Goal: Task Accomplishment & Management: Manage account settings

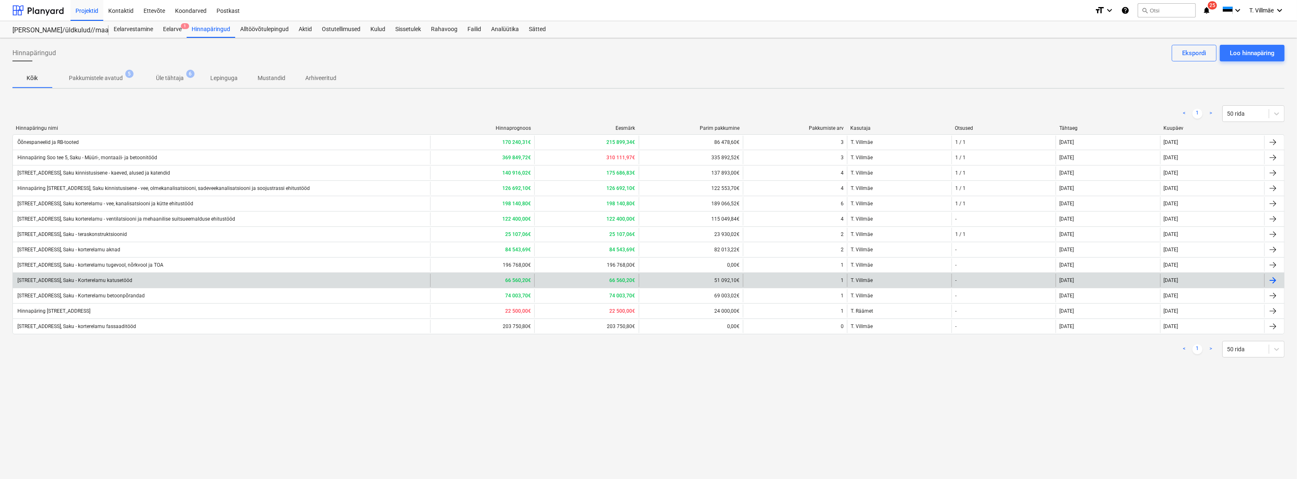
click at [113, 282] on div "[STREET_ADDRESS], Saku - Korterelamu katusetööd" at bounding box center [74, 280] width 116 height 6
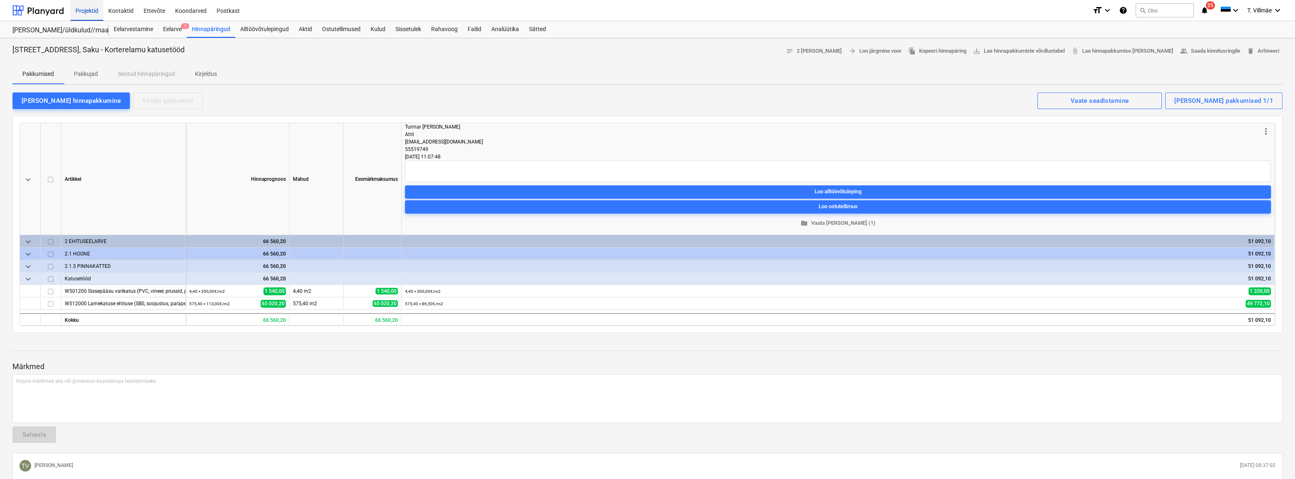
click at [87, 12] on div "Projektid" at bounding box center [87, 10] width 33 height 21
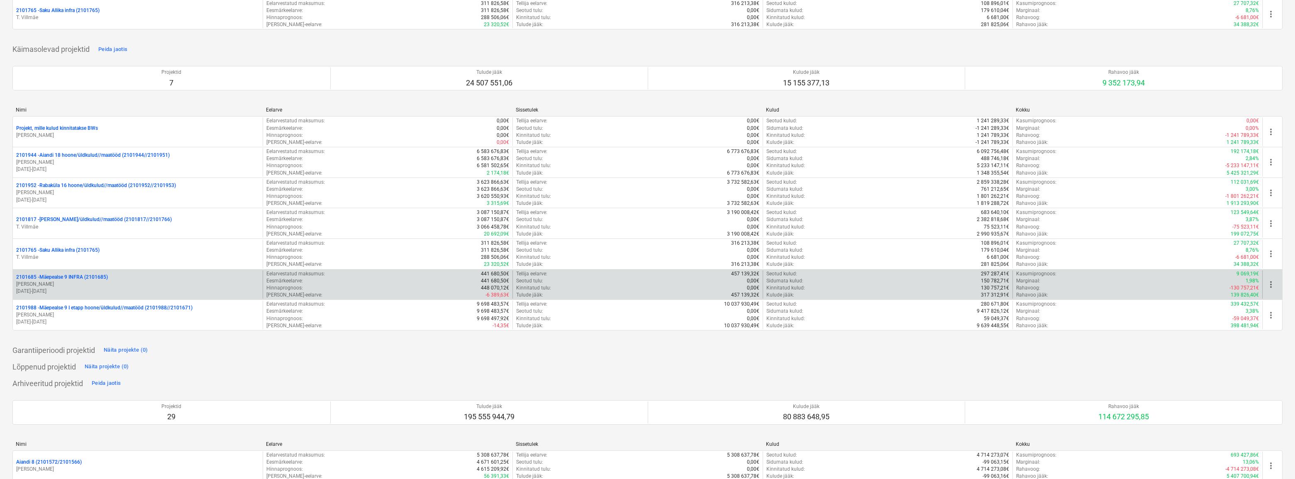
scroll to position [151, 0]
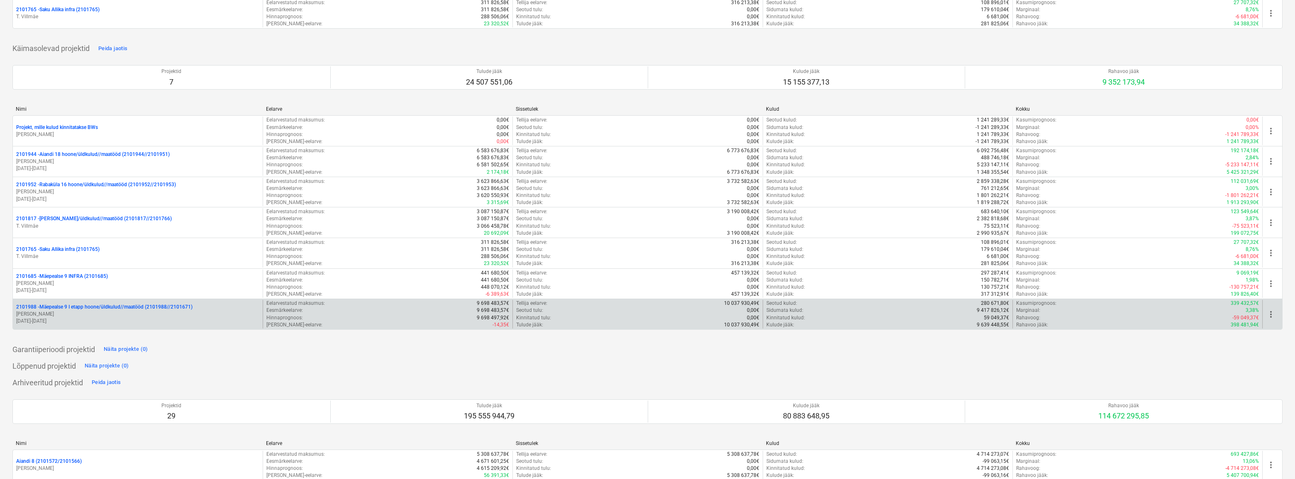
click at [76, 309] on p "2101988 - Mäepealse 9 I etapp hoone/üldkulud//maatööd (2101988//2101671)" at bounding box center [104, 307] width 176 height 7
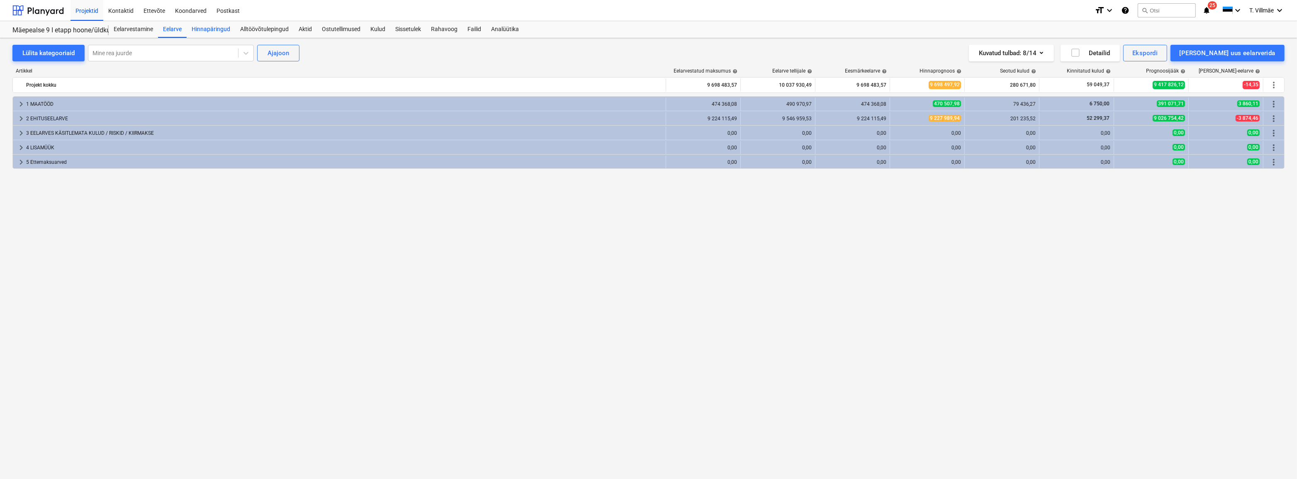
click at [214, 33] on div "Hinnapäringud" at bounding box center [211, 29] width 49 height 17
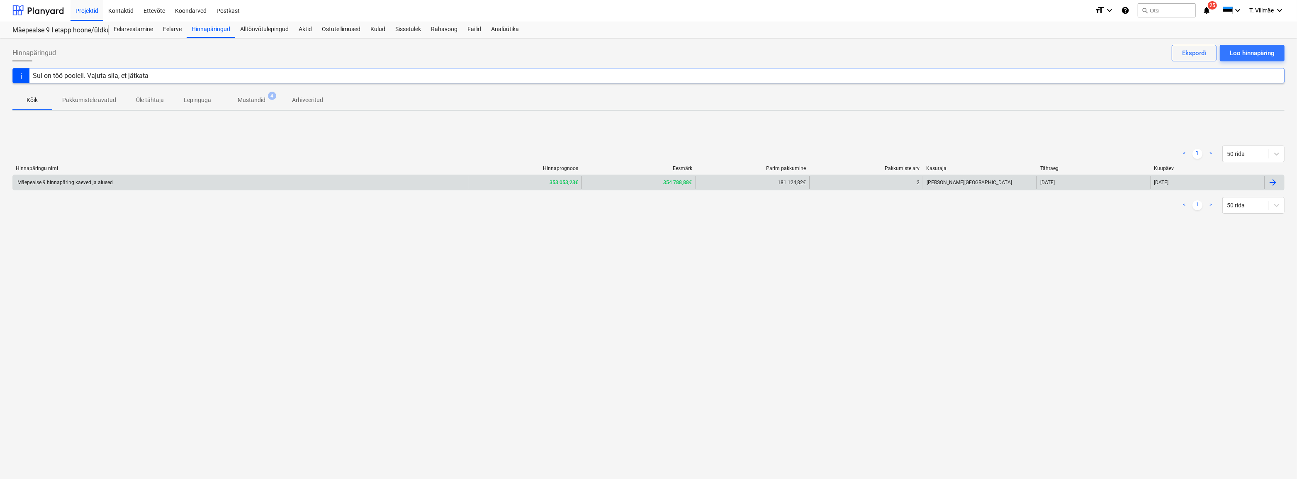
click at [83, 182] on div "Mäepealse 9 hinnapäring kaeved ja alused" at bounding box center [64, 183] width 97 height 6
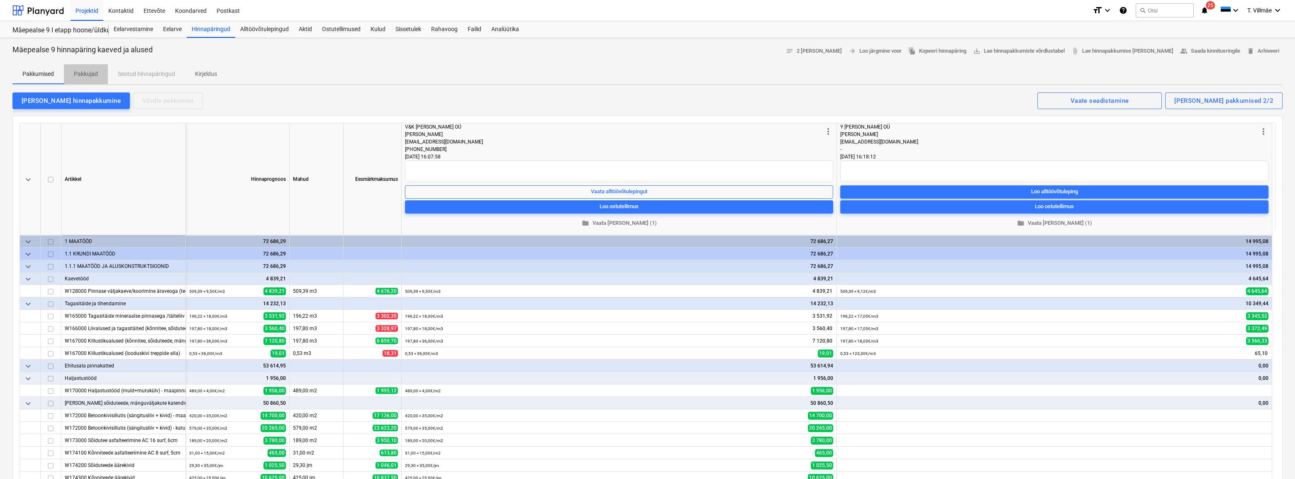
click at [93, 75] on p "Pakkujad" at bounding box center [86, 74] width 24 height 9
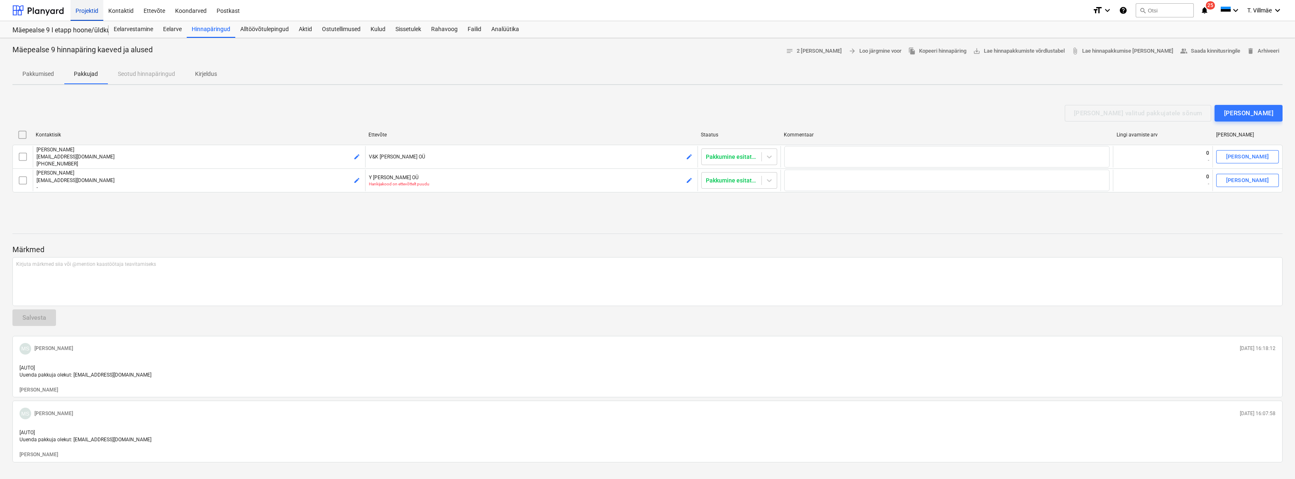
click at [83, 12] on div "Projektid" at bounding box center [87, 10] width 33 height 21
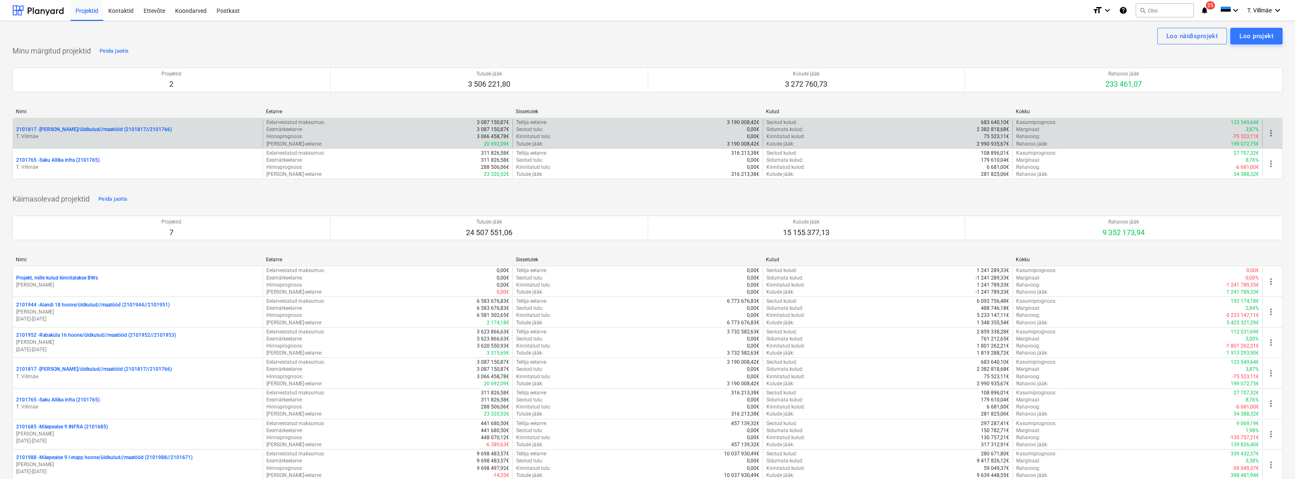
click at [88, 136] on p "T. Villmäe" at bounding box center [137, 136] width 243 height 7
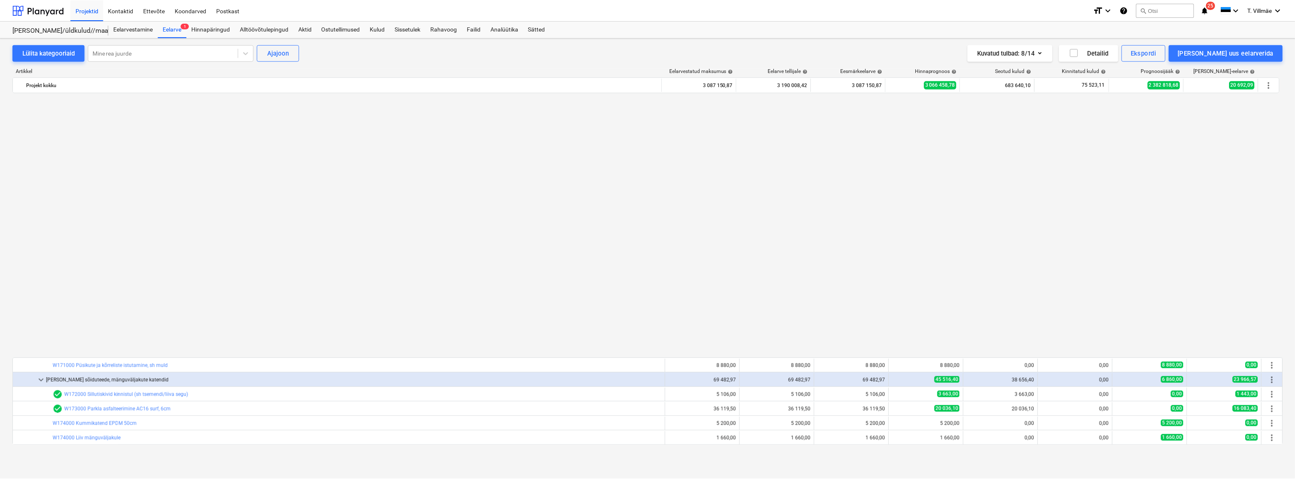
scroll to position [565, 0]
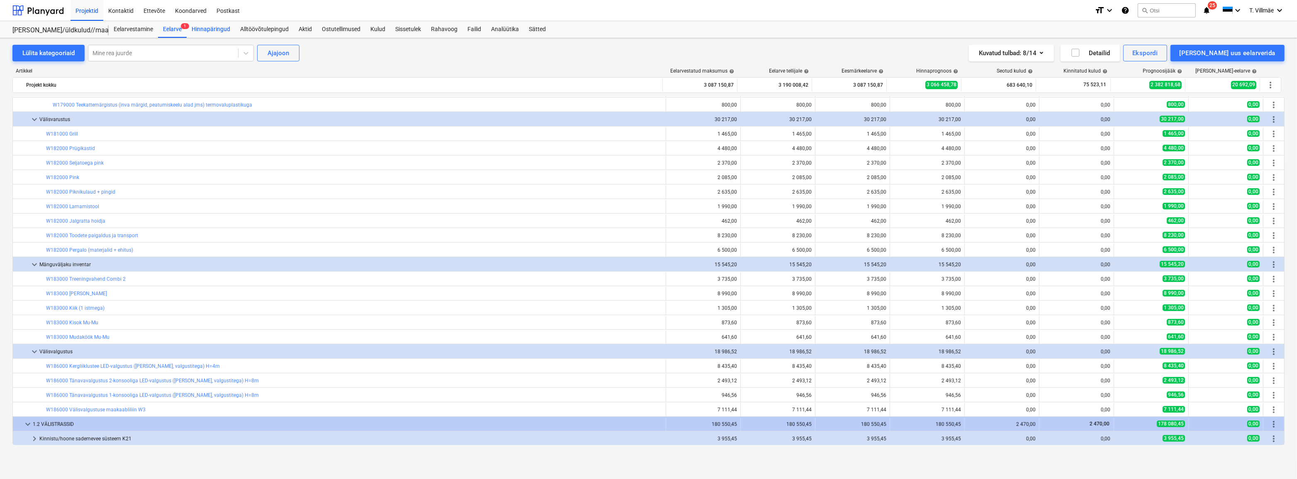
click at [210, 25] on div "Hinnapäringud" at bounding box center [211, 29] width 49 height 17
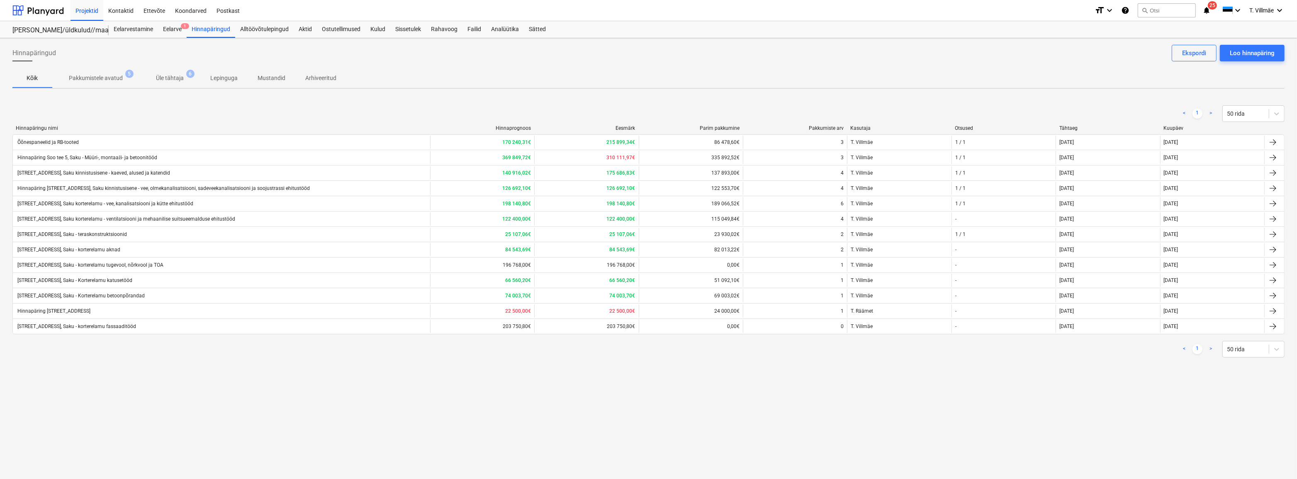
click at [828, 80] on div "Kõik Pakkumistele avatud 5 Üle tähtaja 6 Lepinguga Mustandid Arhiveeritud" at bounding box center [648, 78] width 1272 height 20
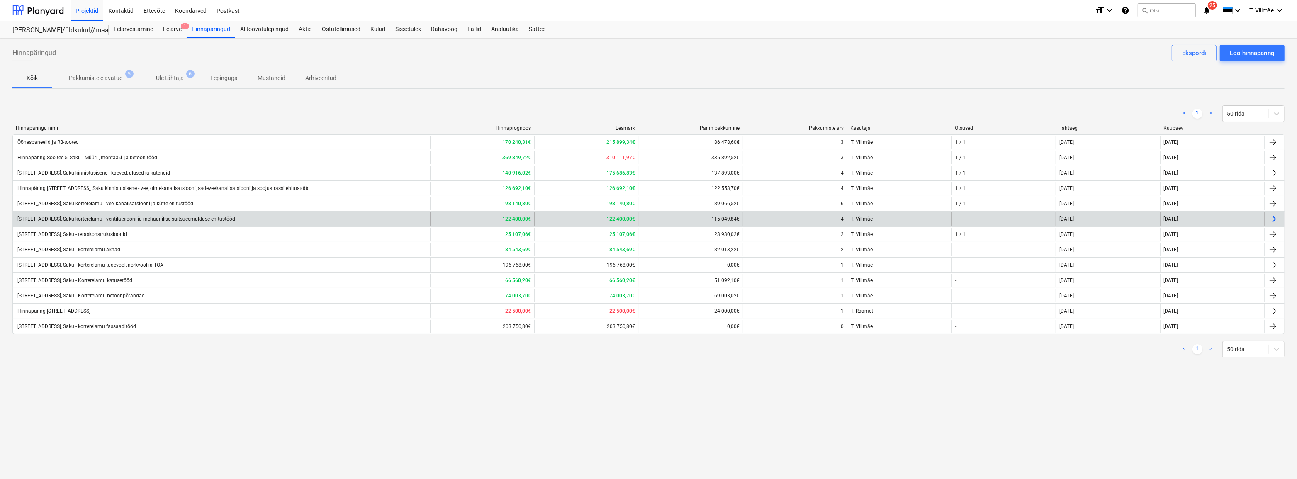
click at [122, 221] on div "[STREET_ADDRESS], Saku korterelamu - ventilatsiooni ja mehaanilise suitsueemald…" at bounding box center [125, 219] width 219 height 6
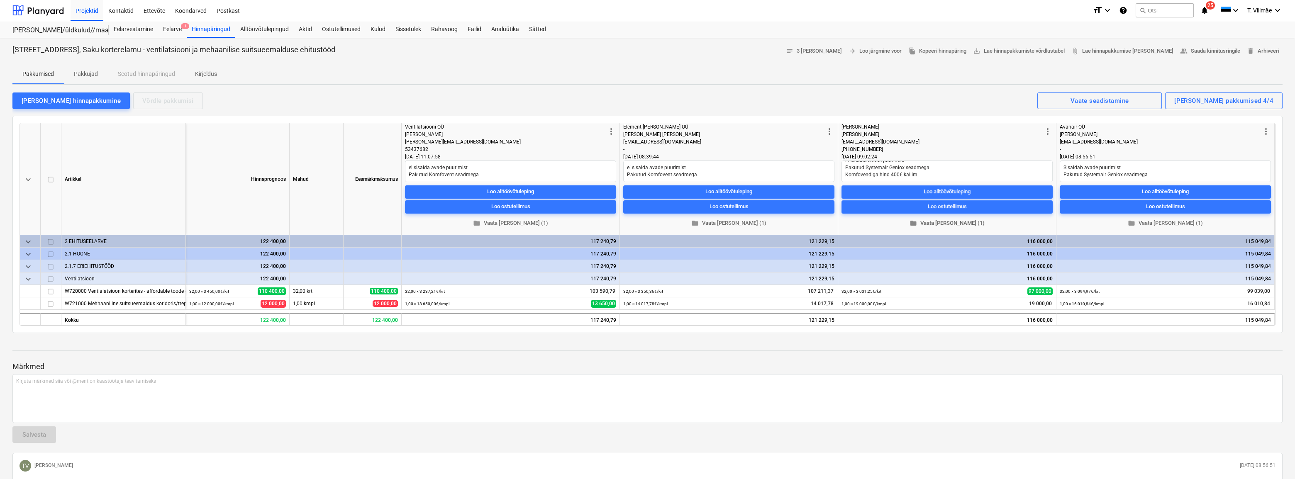
click at [942, 221] on span "folder Vaata [PERSON_NAME] (1)" at bounding box center [947, 224] width 204 height 10
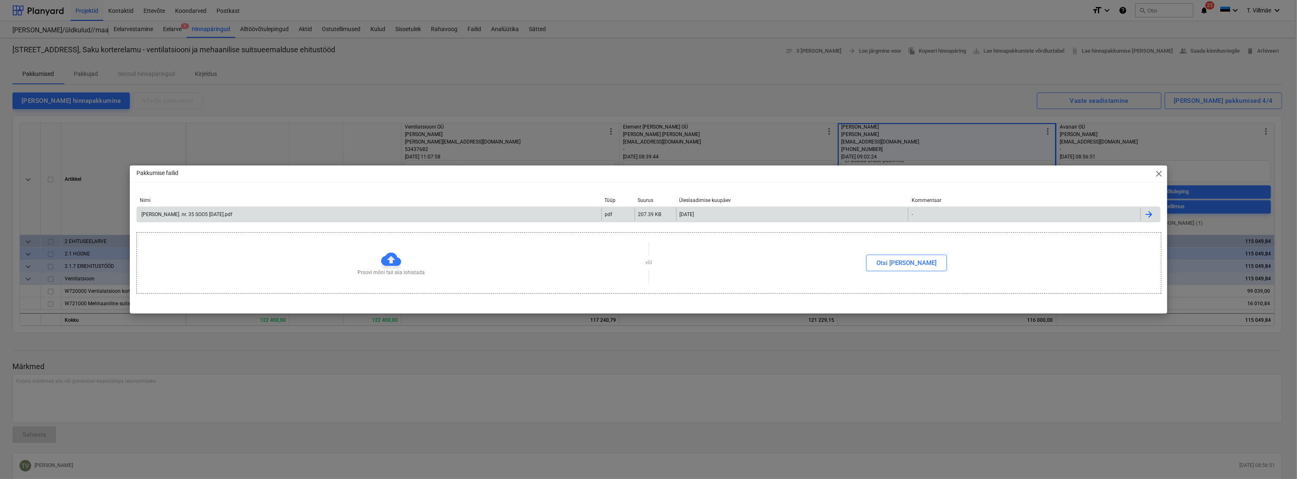
click at [174, 216] on div "[PERSON_NAME]. nr. 35 SOO5 [DATE].pdf" at bounding box center [186, 215] width 92 height 6
click at [515, 79] on div "Pakkumise failid close Nimi Tüüp Suurus Üleslaadimise kuupäev Kommentaar Jomika…" at bounding box center [648, 239] width 1297 height 479
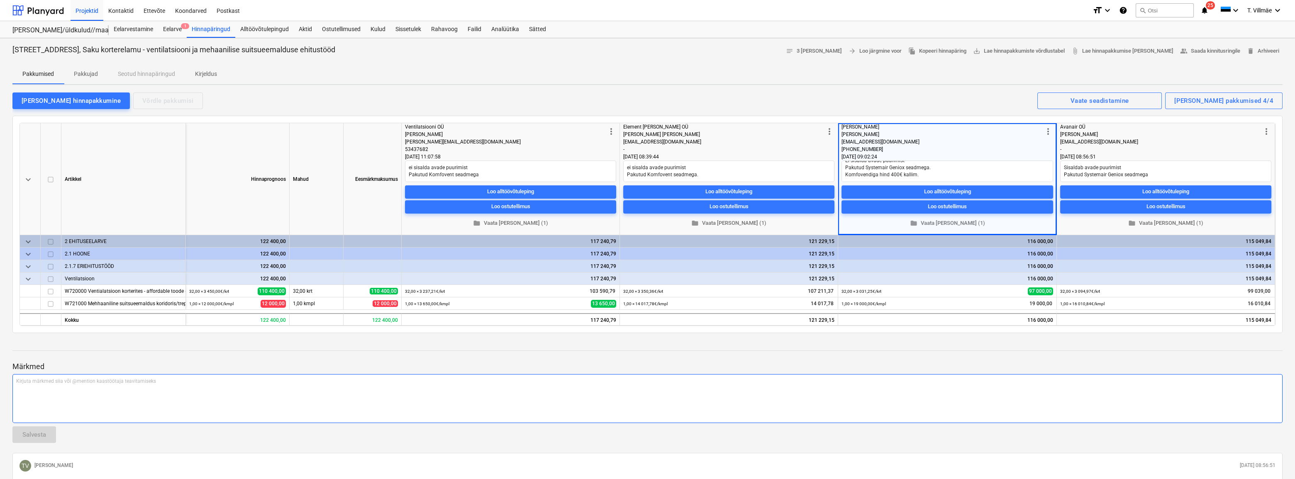
click at [962, 378] on p "Kirjuta märkmed siia või @mention kaastöötaja teavitamiseks ﻿" at bounding box center [647, 381] width 1262 height 7
click at [1160, 224] on span "folder Vaata [PERSON_NAME] (1)" at bounding box center [1165, 224] width 204 height 10
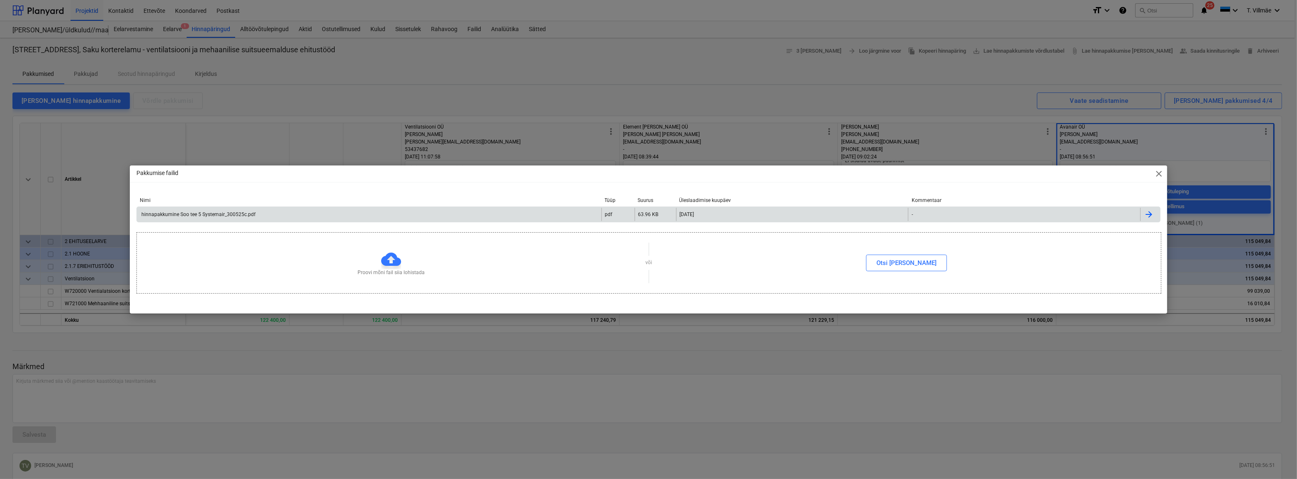
click at [219, 216] on div "hinnapakkumine Soo tee 5 Systemair_300525c.pdf" at bounding box center [197, 215] width 115 height 6
click at [738, 71] on div "Pakkumise failid close Nimi Tüüp Suurus Üleslaadimise kuupäev Kommentaar hinnap…" at bounding box center [648, 239] width 1297 height 479
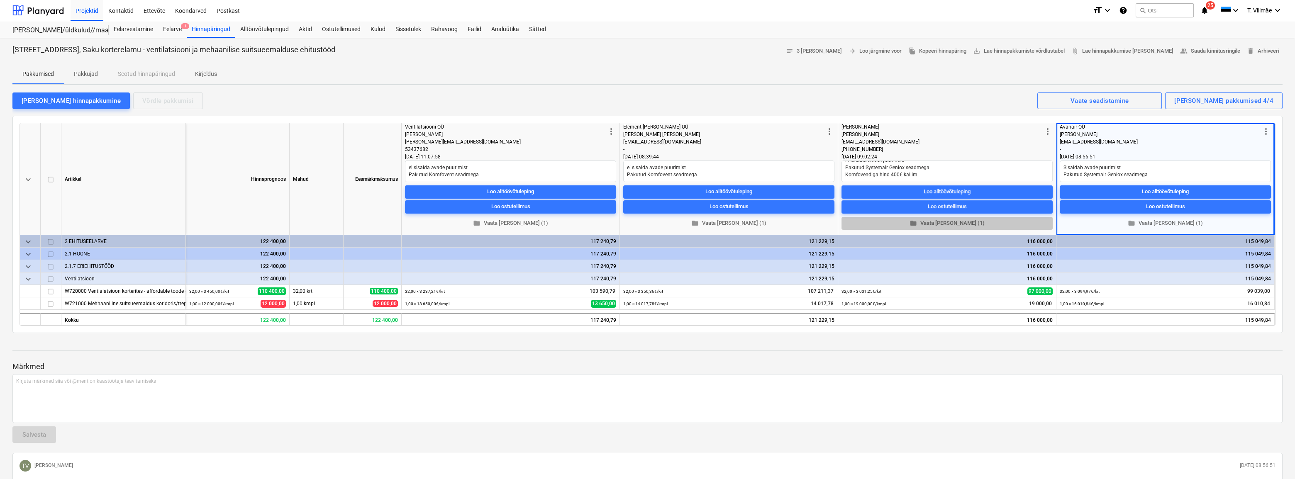
click at [959, 224] on span "folder Vaata [PERSON_NAME] (1)" at bounding box center [947, 224] width 204 height 10
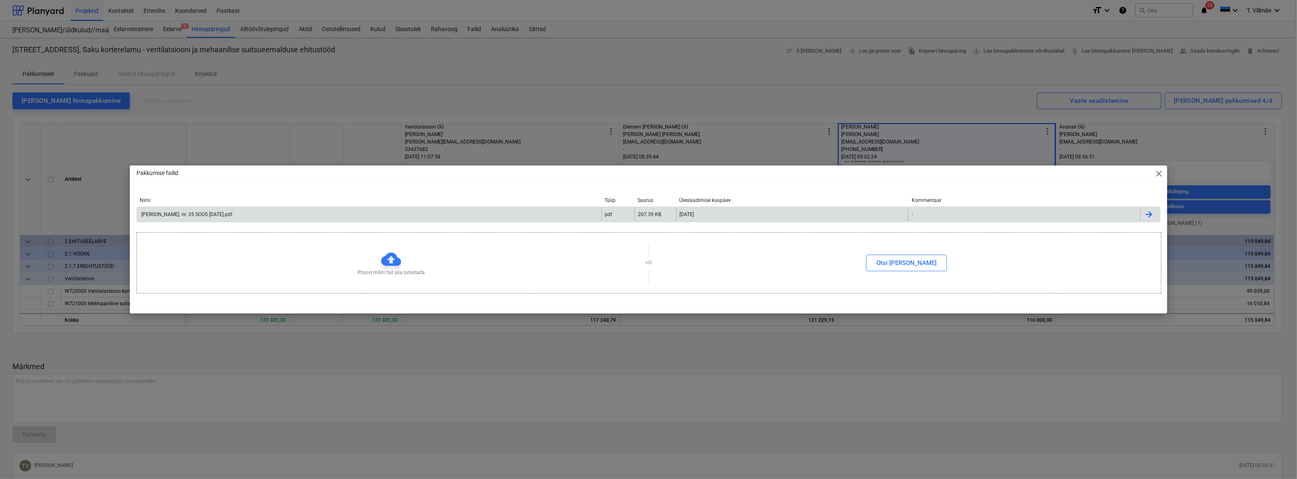
click at [187, 216] on div "[PERSON_NAME]. nr. 35 SOO5 [DATE].pdf" at bounding box center [186, 215] width 92 height 6
click at [1157, 173] on span "close" at bounding box center [1159, 174] width 10 height 10
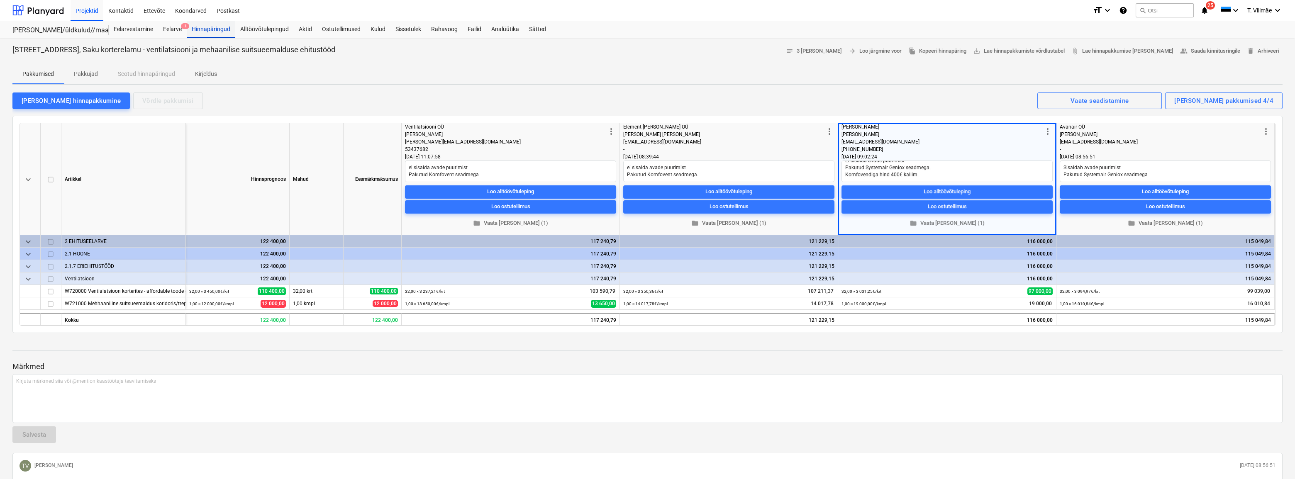
click at [220, 31] on div "Hinnapäringud" at bounding box center [211, 29] width 49 height 17
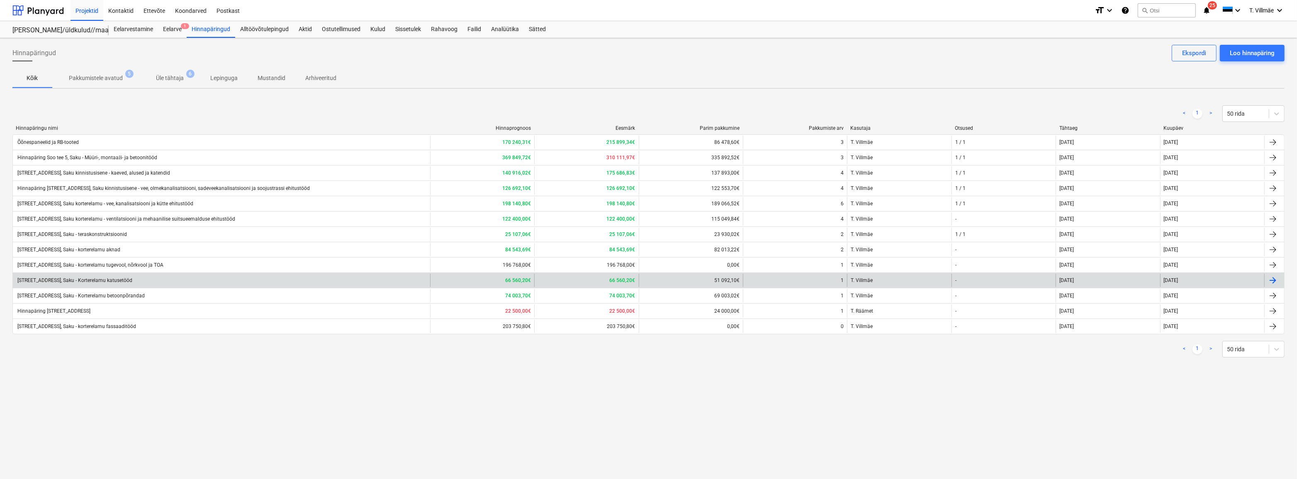
click at [113, 284] on div "[STREET_ADDRESS], Saku - Korterelamu katusetööd" at bounding box center [221, 280] width 417 height 13
type textarea "x"
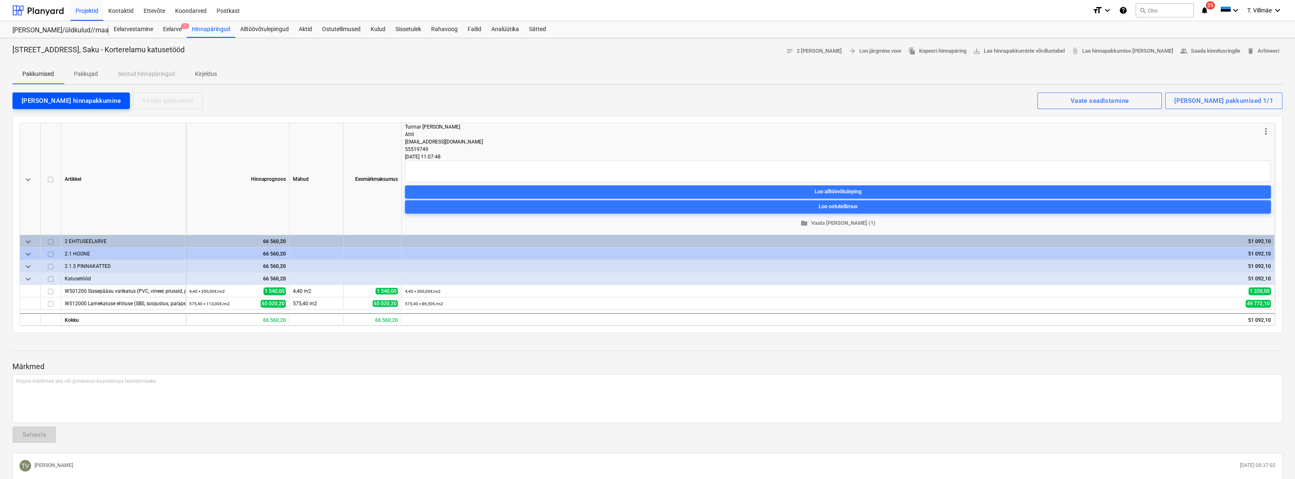
click at [62, 100] on div "[PERSON_NAME] hinnapakkumine" at bounding box center [71, 100] width 99 height 11
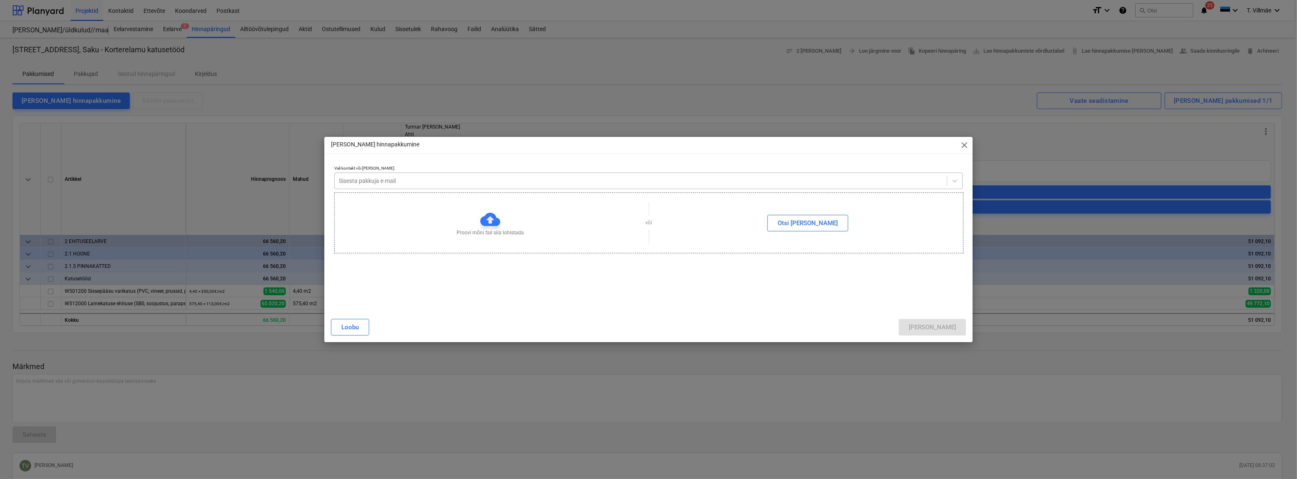
click at [406, 182] on div at bounding box center [641, 181] width 604 height 8
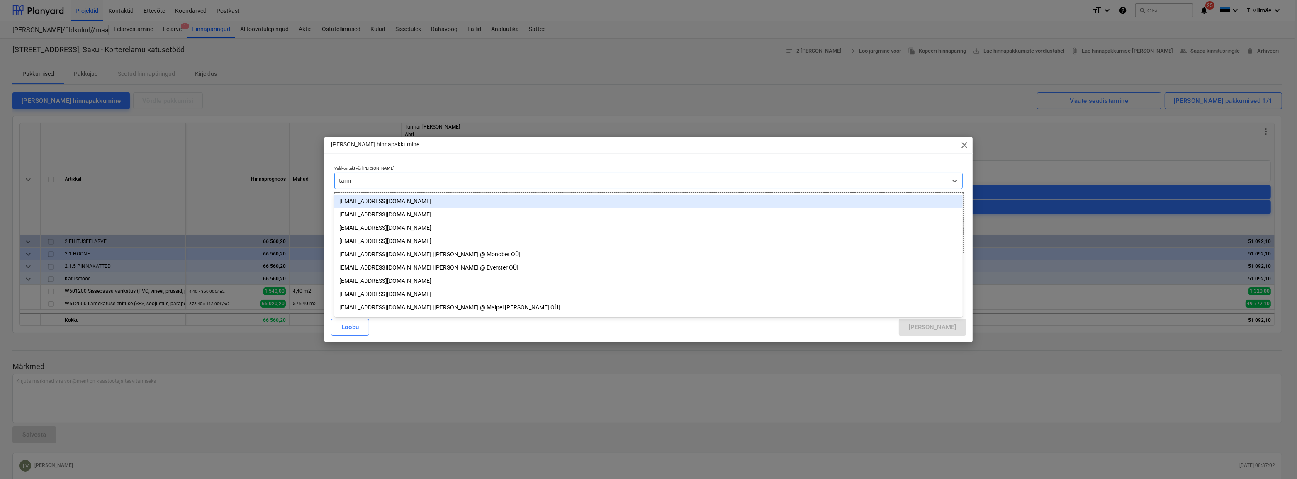
type input "tarmo"
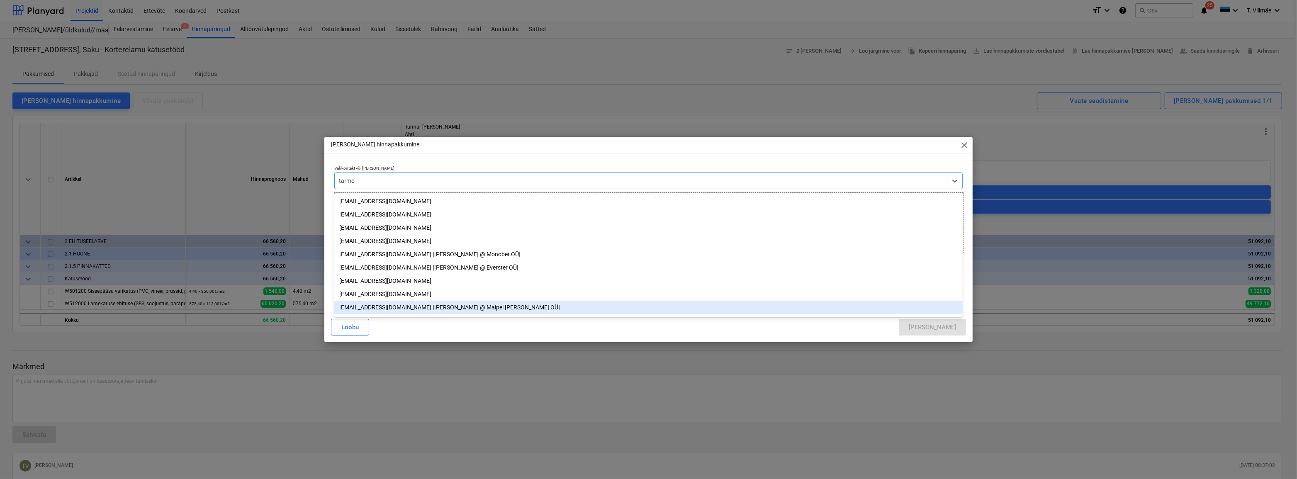
click at [375, 312] on div "[EMAIL_ADDRESS][DOMAIN_NAME] [[PERSON_NAME] @ Maipel [PERSON_NAME] OÜ]" at bounding box center [648, 307] width 629 height 13
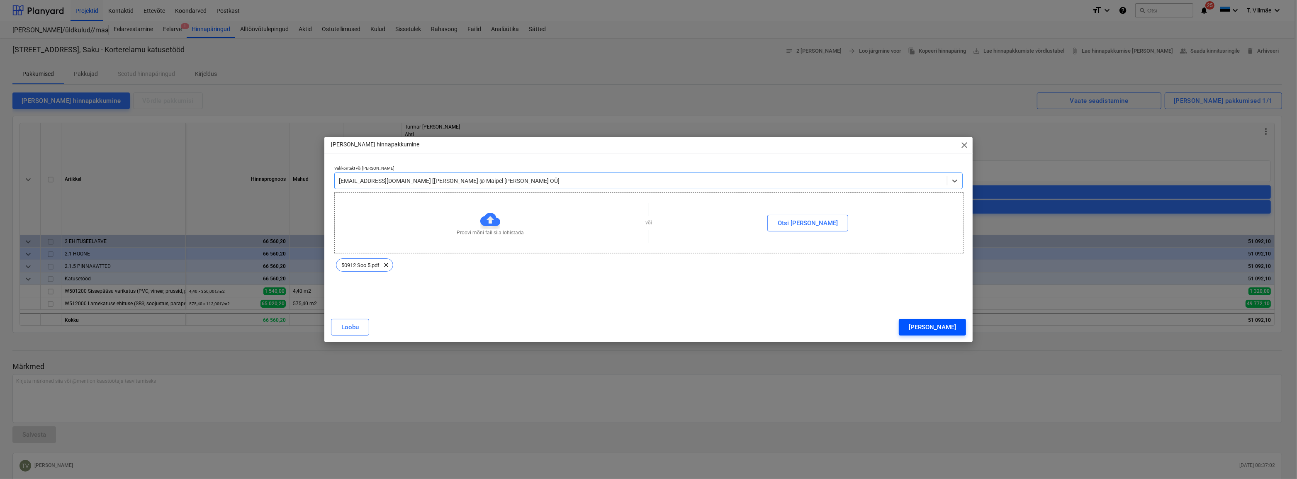
click at [957, 331] on button "[PERSON_NAME]" at bounding box center [932, 327] width 67 height 17
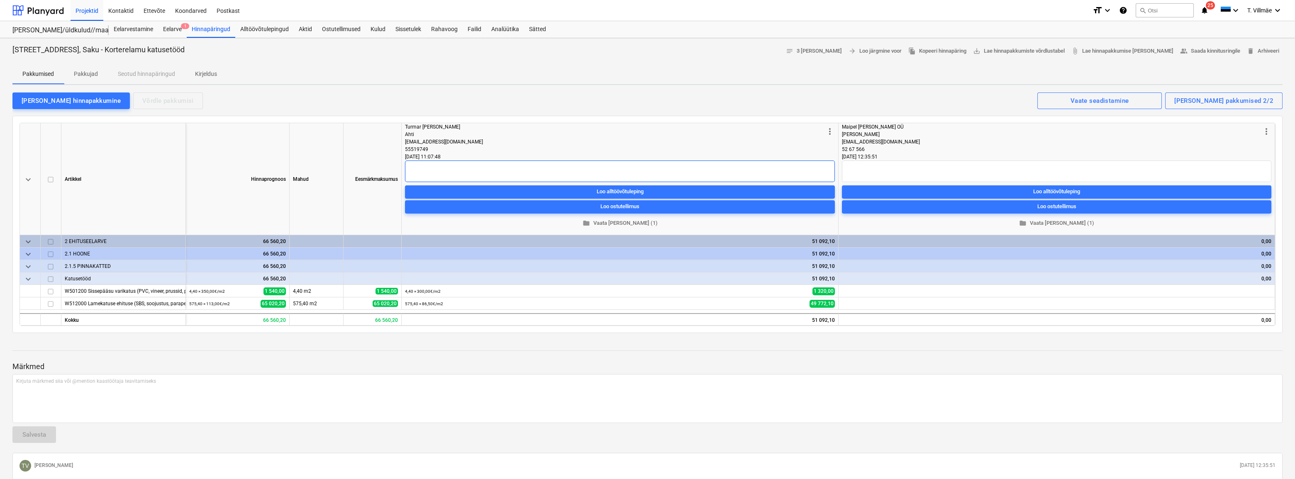
click at [423, 168] on textarea at bounding box center [620, 172] width 430 height 22
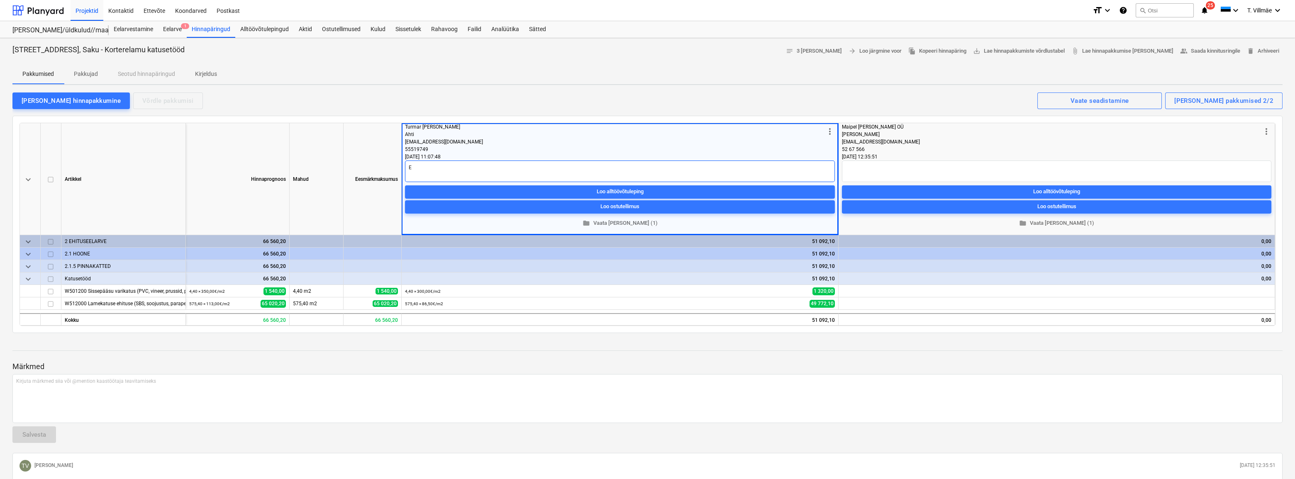
type textarea "x"
type textarea "E"
type textarea "x"
type textarea "EP"
type textarea "x"
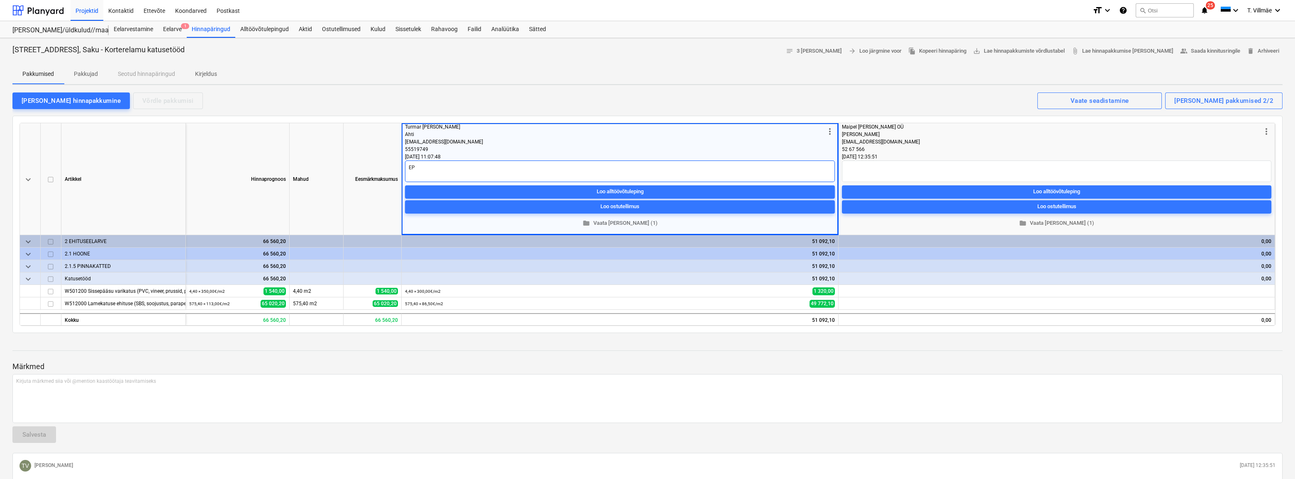
type textarea "EPS"
type textarea "x"
type textarea "EPS"
type textarea "x"
type textarea "EPS 6"
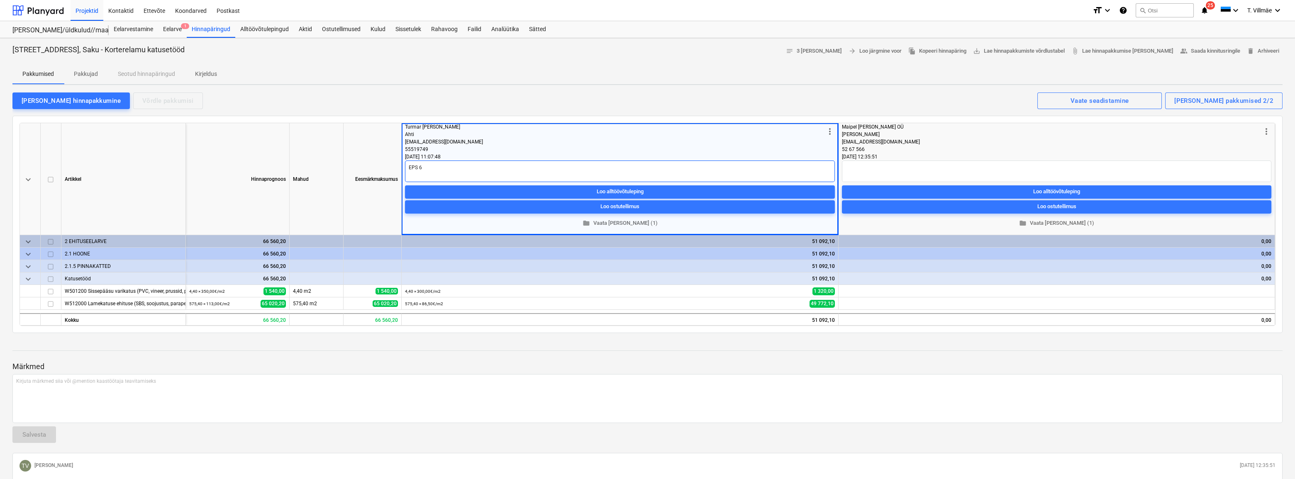
type textarea "x"
type textarea "EPS 60"
click at [859, 169] on textarea at bounding box center [1056, 172] width 429 height 22
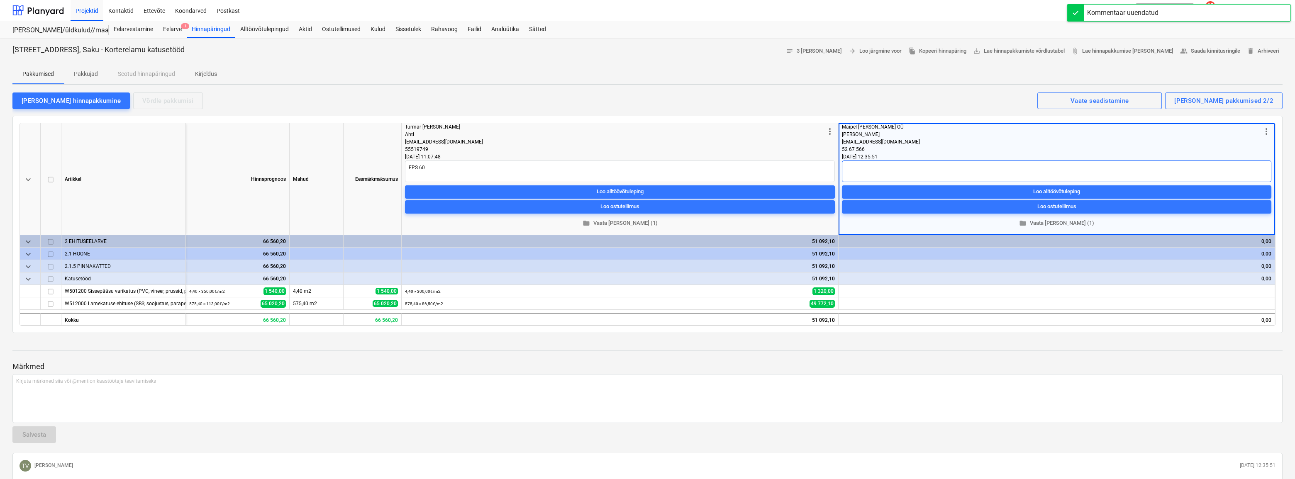
type textarea "x"
type textarea "E"
type textarea "x"
type textarea "EP"
type textarea "x"
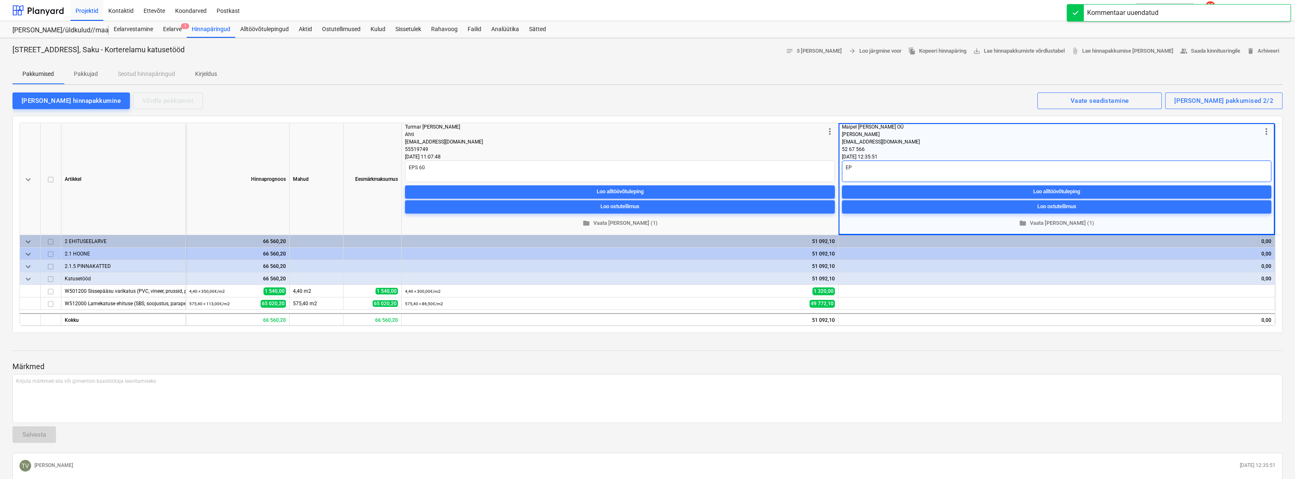
type textarea "EPD"
type textarea "x"
type textarea "EP"
type textarea "x"
type textarea "EPS"
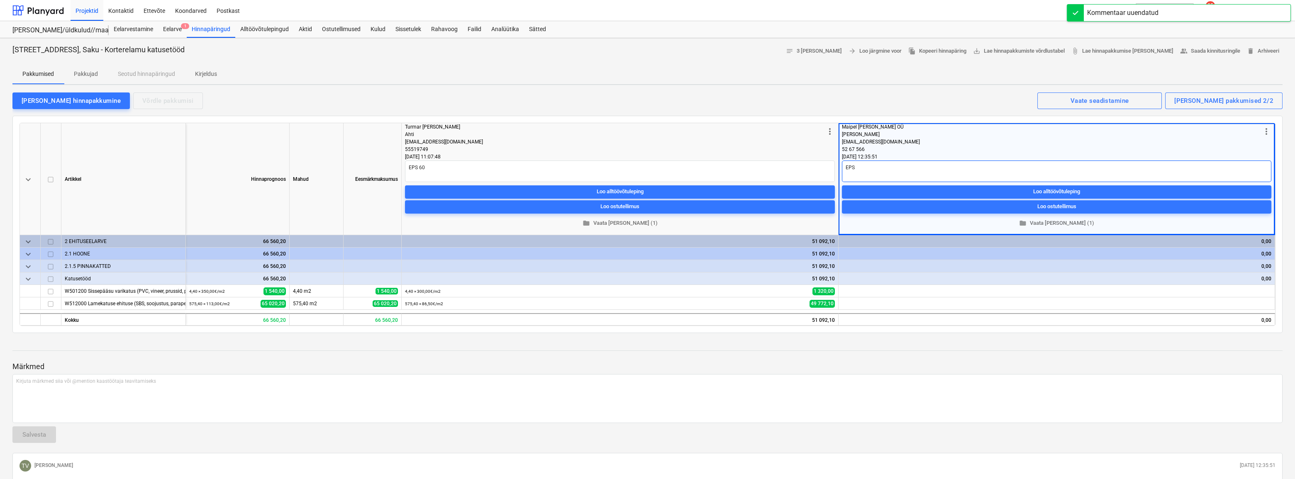
type textarea "x"
type textarea "EPS"
type textarea "x"
type textarea "EPS 6"
type textarea "x"
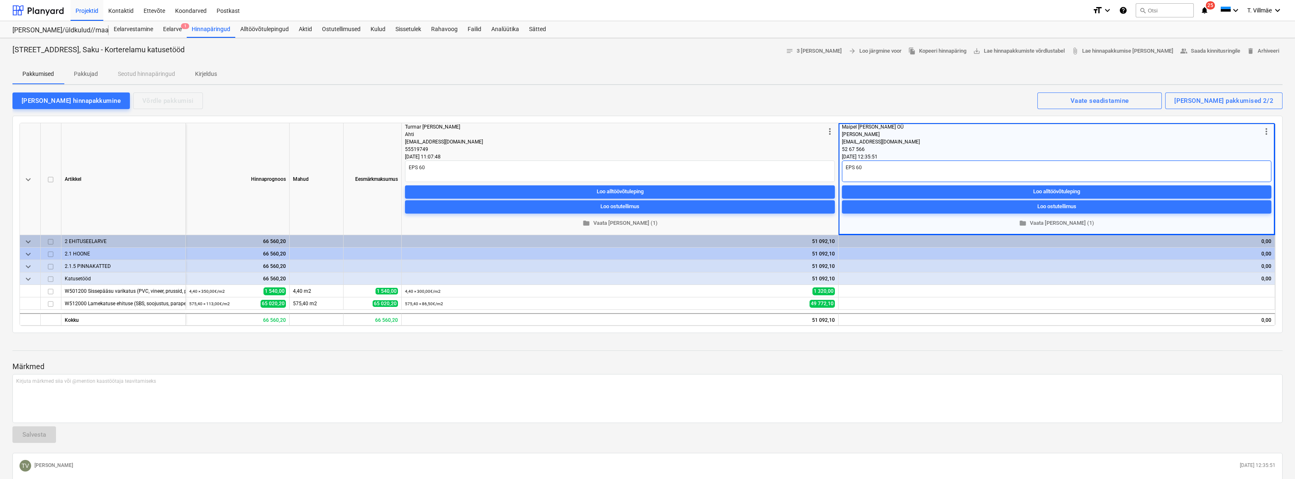
type textarea "EPS 60"
click at [647, 368] on p "Märkmed" at bounding box center [647, 367] width 1270 height 10
click at [1068, 223] on span "folder Vaata [PERSON_NAME] (1)" at bounding box center [1056, 224] width 423 height 10
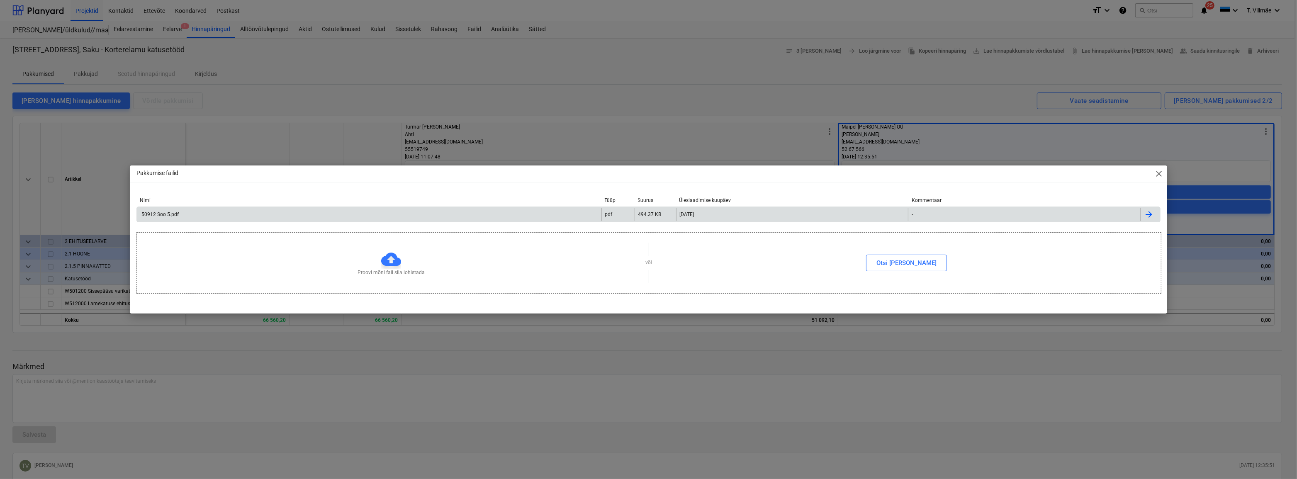
click at [419, 215] on div "50912 Soo 5.pdf" at bounding box center [369, 214] width 465 height 13
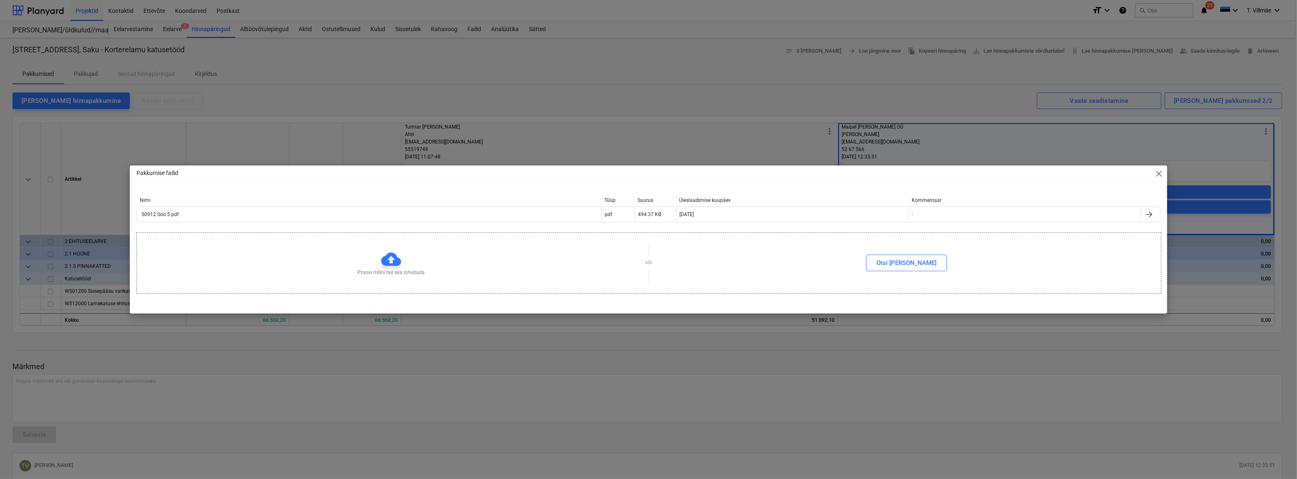
click at [1156, 170] on span "close" at bounding box center [1159, 174] width 10 height 10
type textarea "x"
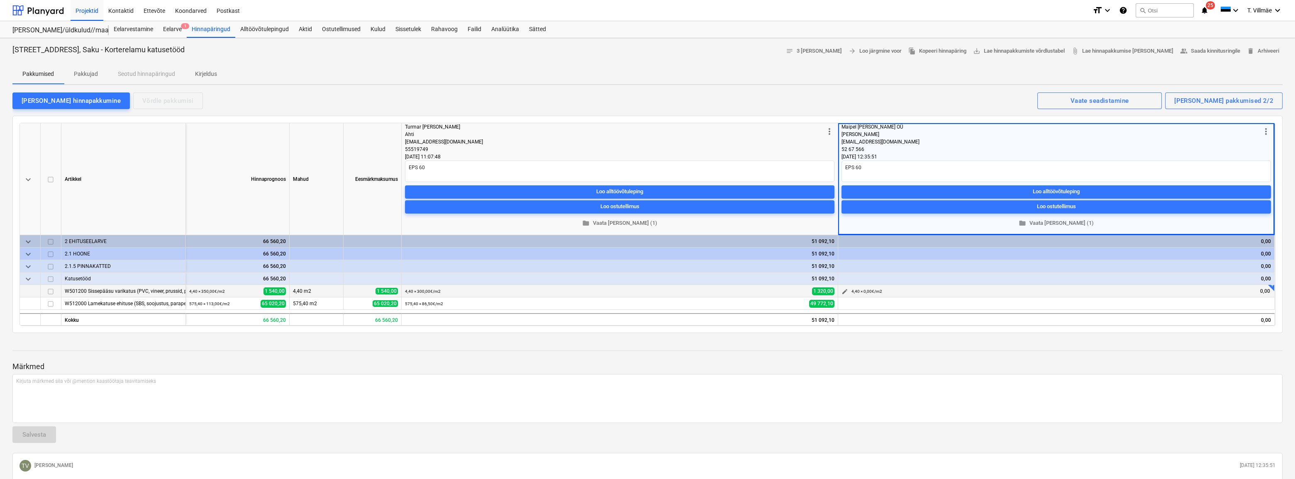
click at [844, 291] on span "edit" at bounding box center [844, 291] width 7 height 7
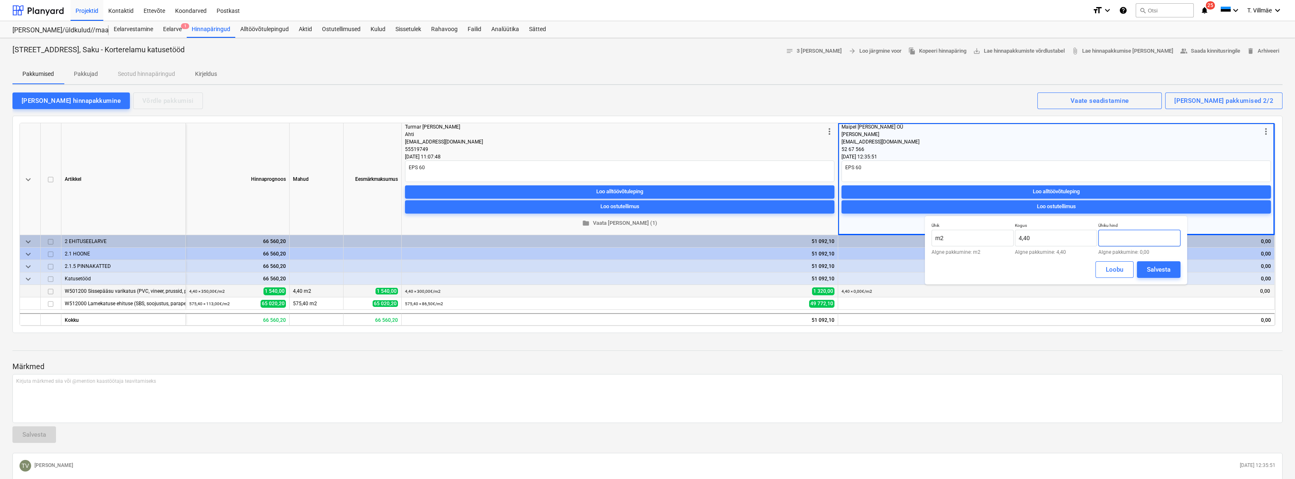
click at [1115, 237] on input "text" at bounding box center [1139, 238] width 82 height 17
type input "227,27272"
click at [1159, 270] on div "Salvesta" at bounding box center [1158, 269] width 24 height 11
type textarea "x"
type input "227,27"
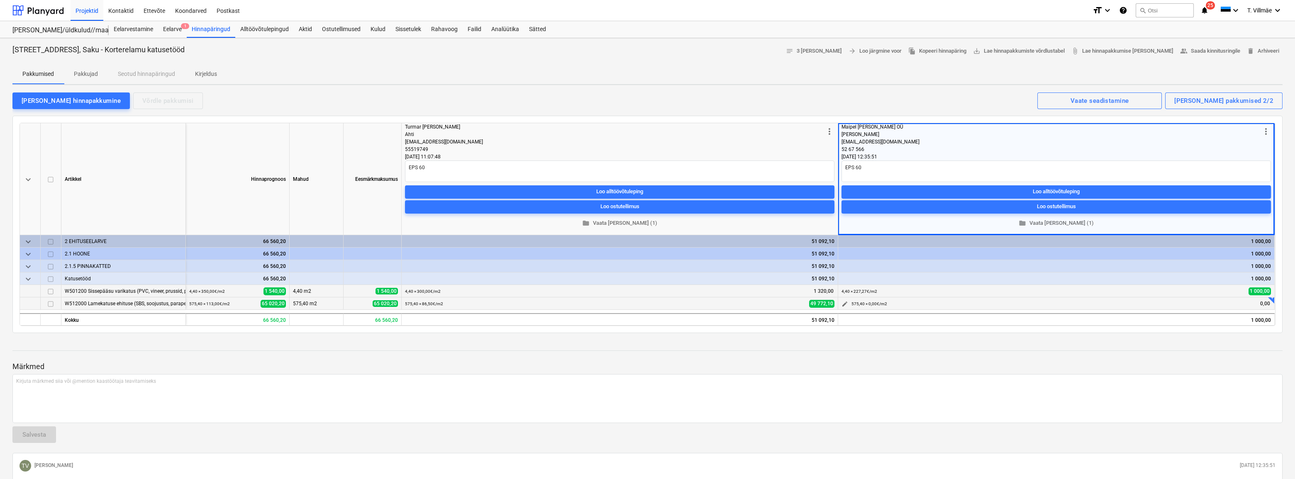
click at [845, 304] on span "edit" at bounding box center [844, 304] width 7 height 7
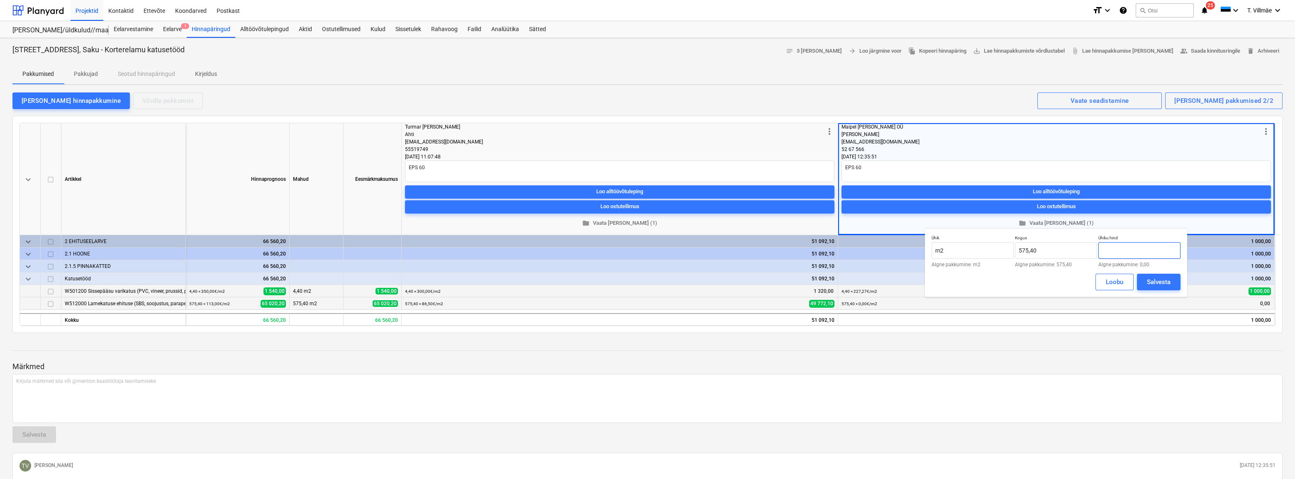
click at [1132, 245] on input "text" at bounding box center [1139, 250] width 82 height 17
type input "80,81"
click at [1151, 282] on div "Salvesta" at bounding box center [1158, 282] width 24 height 11
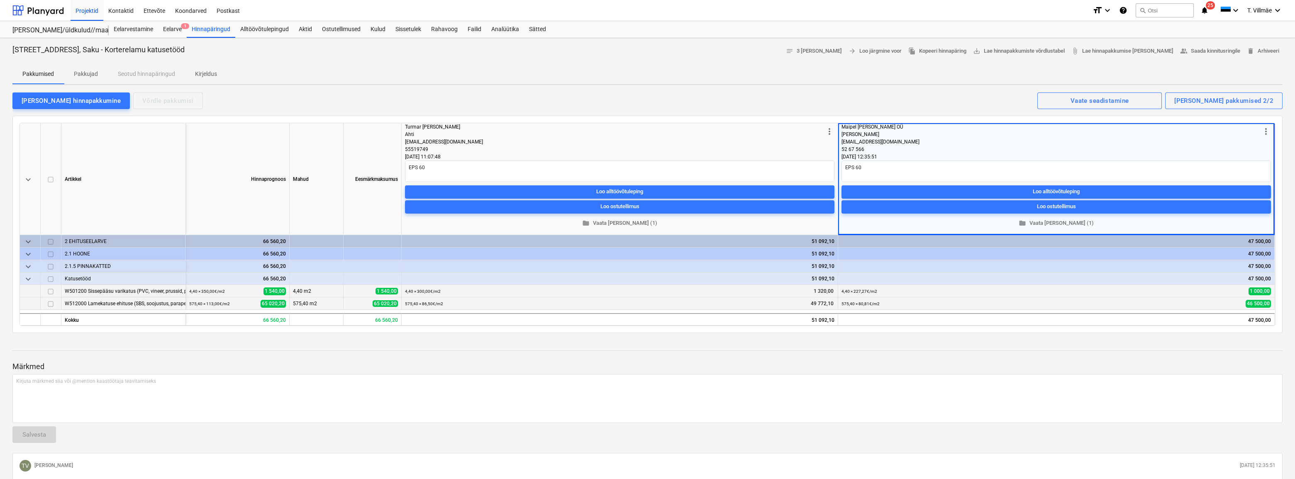
click at [781, 120] on div "keyboard_arrow_down [PERSON_NAME] Mahud Eesmärkmaksumus more_vert Turmar [PERSO…" at bounding box center [647, 224] width 1270 height 217
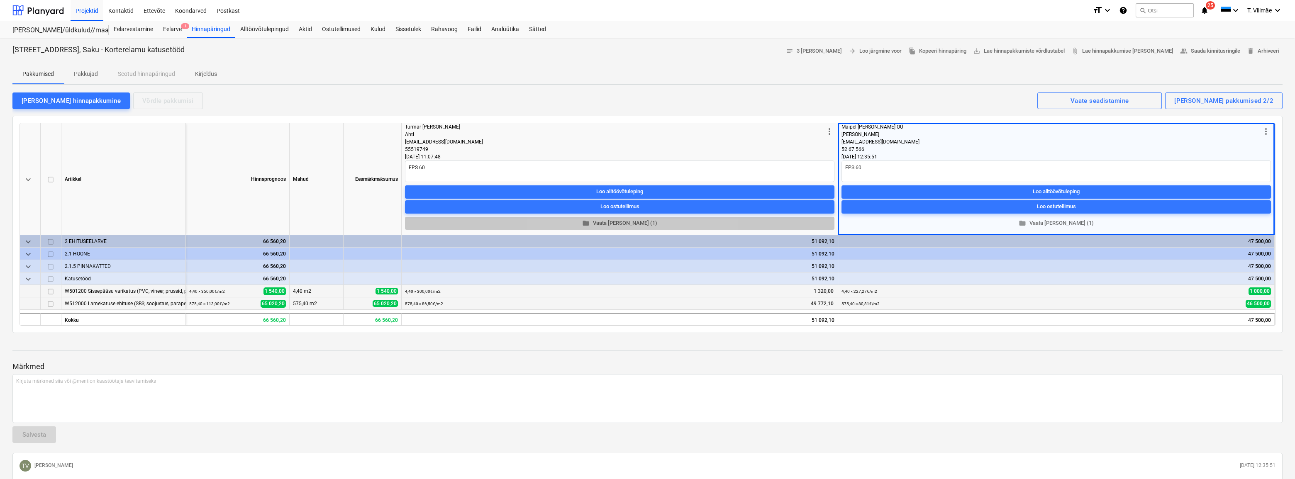
click at [623, 221] on span "folder Vaata [PERSON_NAME] (1)" at bounding box center [619, 224] width 423 height 10
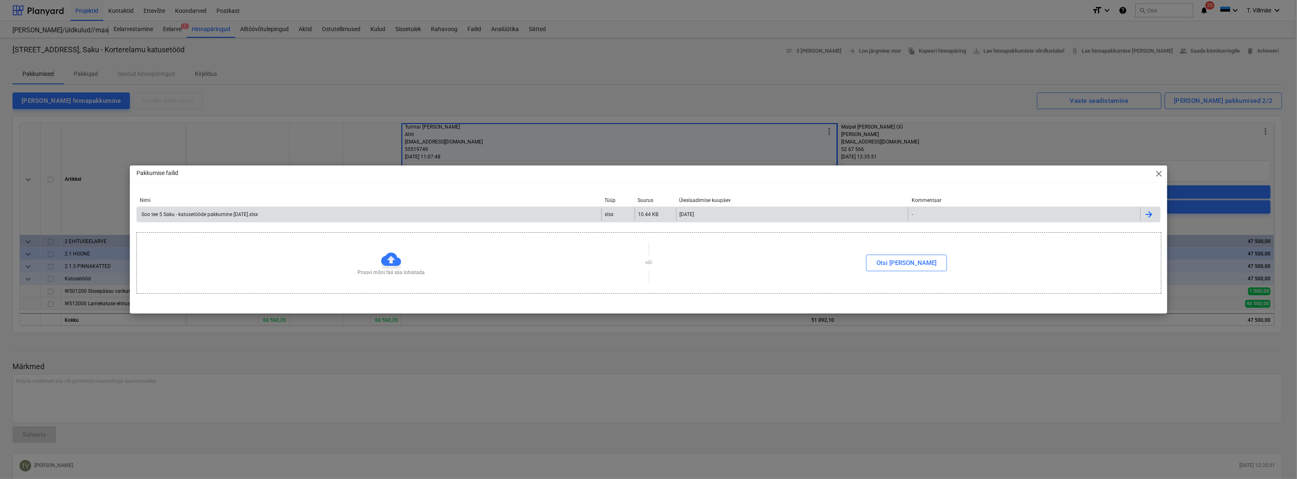
click at [253, 214] on div "Soo tee 5 Saku - katusetööde pakkumine [DATE].xlsx" at bounding box center [199, 215] width 118 height 6
click at [1159, 173] on span "close" at bounding box center [1159, 174] width 10 height 10
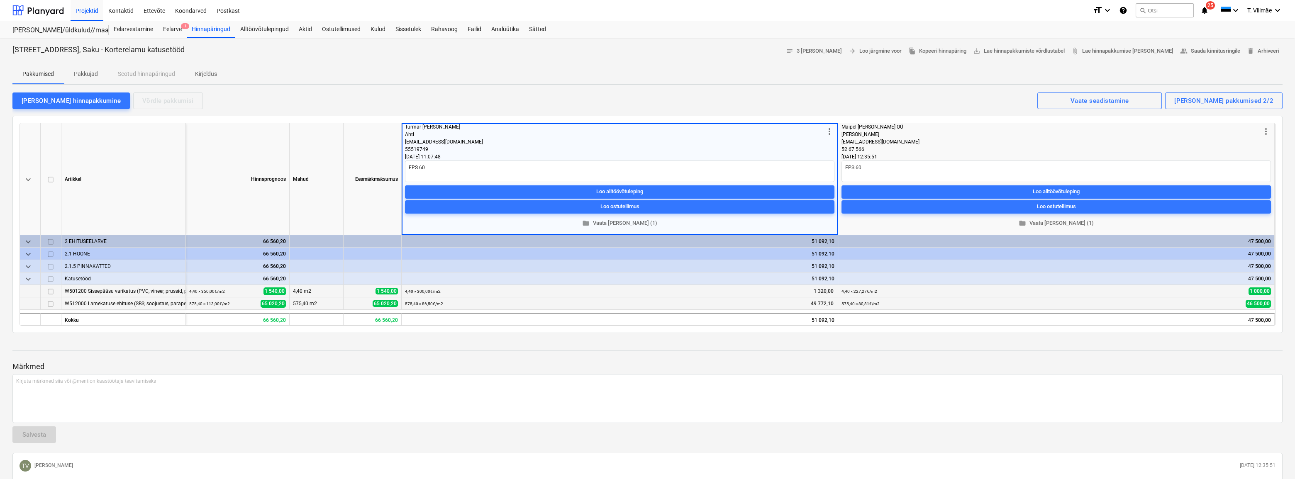
click at [881, 120] on div "keyboard_arrow_down [PERSON_NAME] Mahud Eesmärkmaksumus more_vert Turmar [PERSO…" at bounding box center [647, 224] width 1270 height 217
click at [1070, 225] on span "folder Vaata [PERSON_NAME] (1)" at bounding box center [1056, 224] width 423 height 10
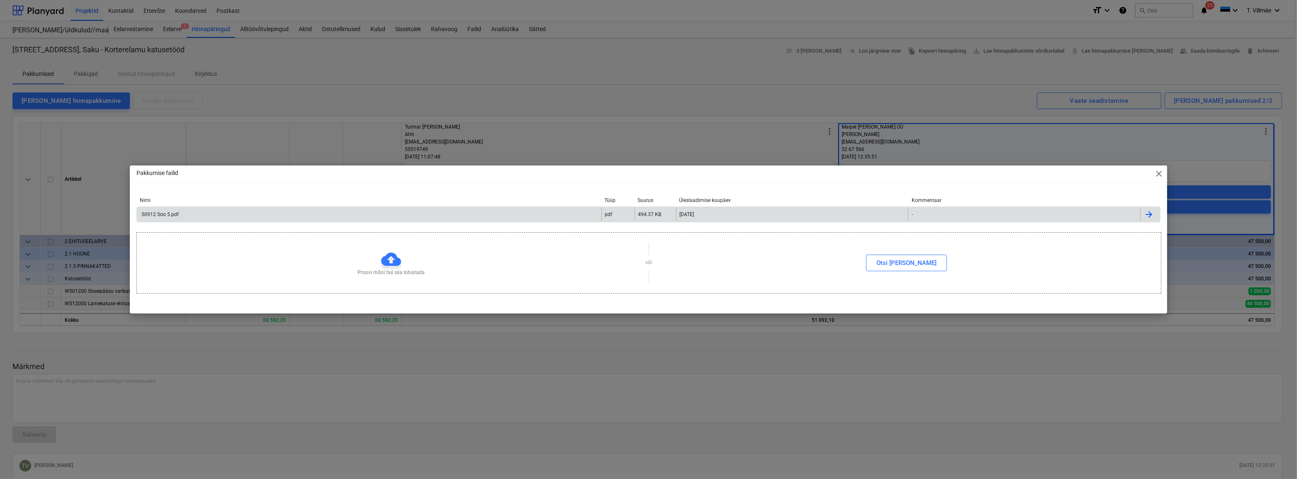
click at [174, 215] on div "50912 Soo 5.pdf" at bounding box center [159, 215] width 39 height 6
type textarea "x"
